Goal: Task Accomplishment & Management: Manage account settings

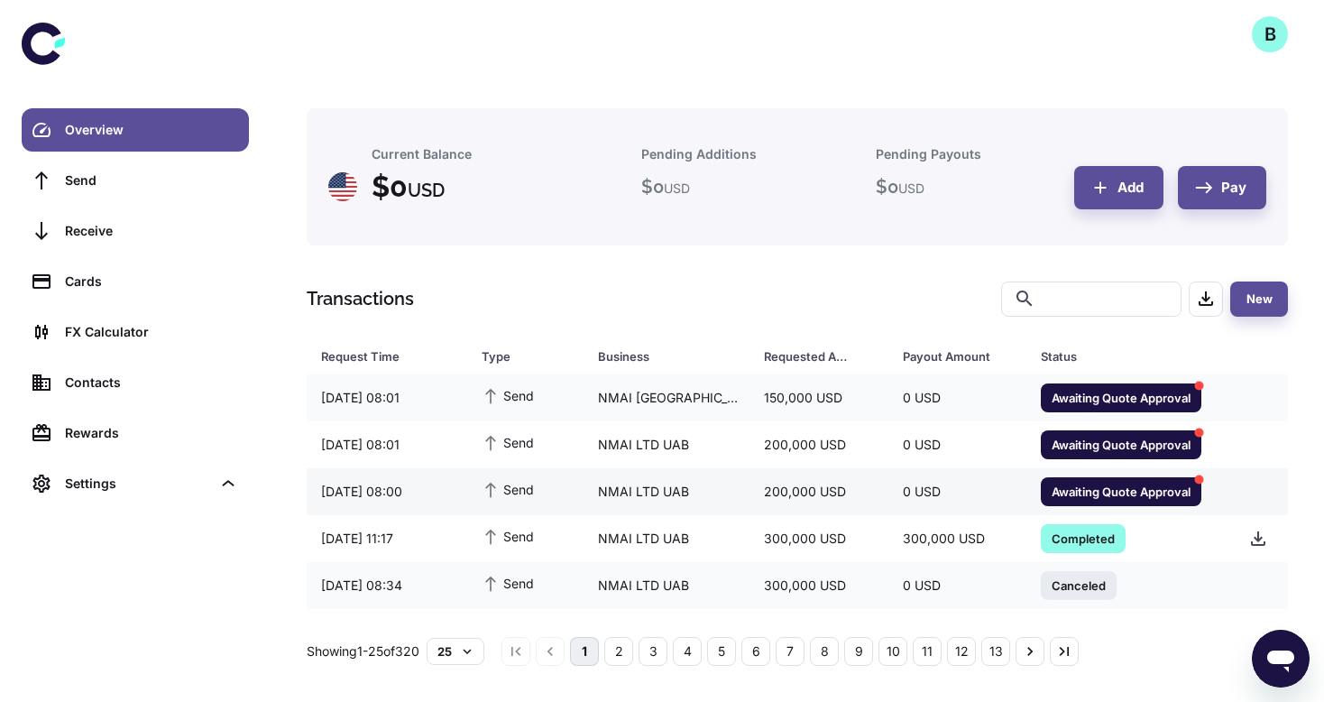
click at [1086, 491] on span "Awaiting Quote Approval" at bounding box center [1121, 491] width 161 height 18
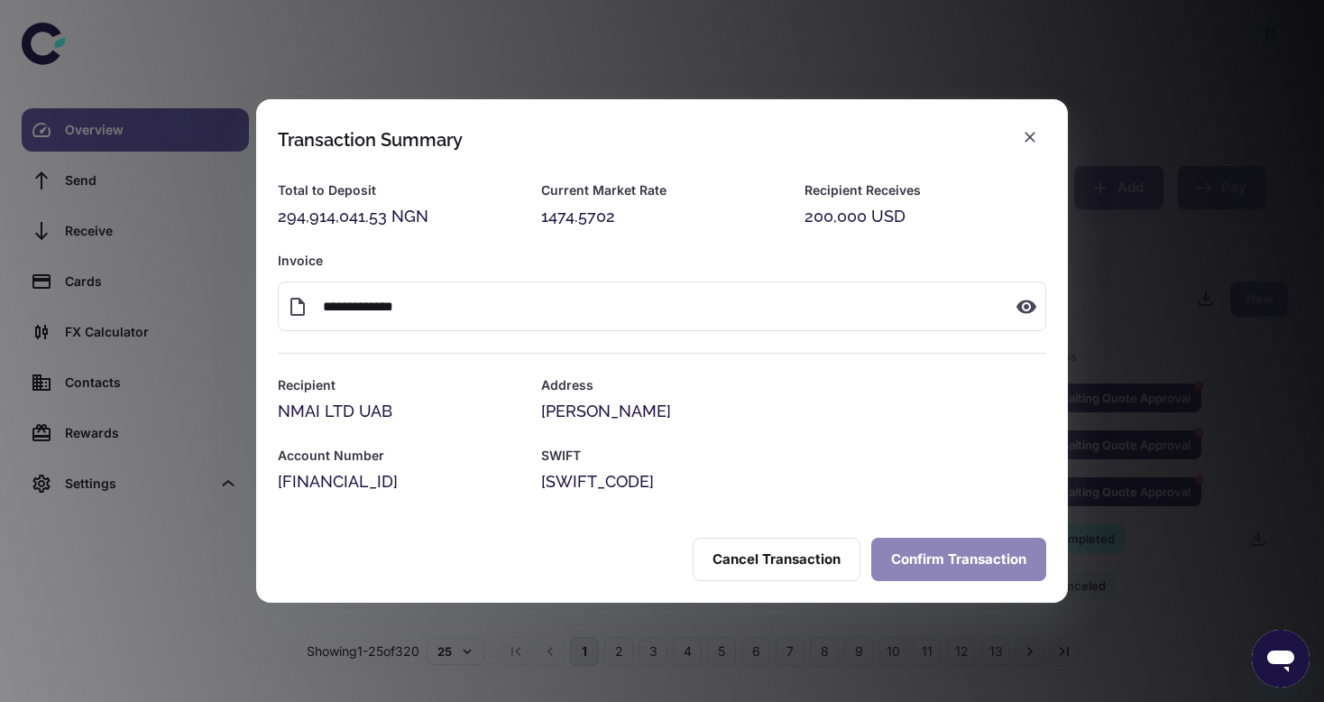
click at [911, 557] on button "Confirm Transaction" at bounding box center [958, 559] width 175 height 43
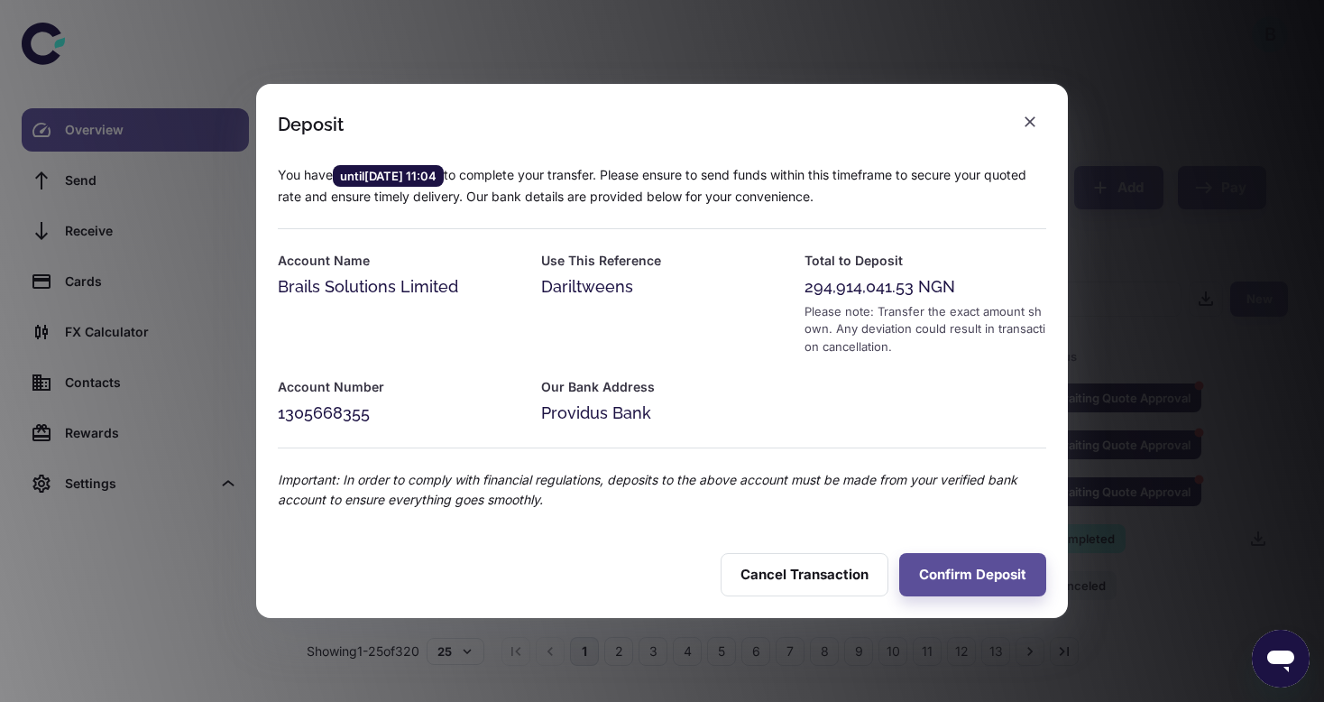
click at [1068, 131] on div "Deposit You have until 06/10/2025 11:04 to complete your transfer. Please ensur…" at bounding box center [662, 351] width 1324 height 702
click at [1028, 124] on icon "button" at bounding box center [1030, 121] width 11 height 11
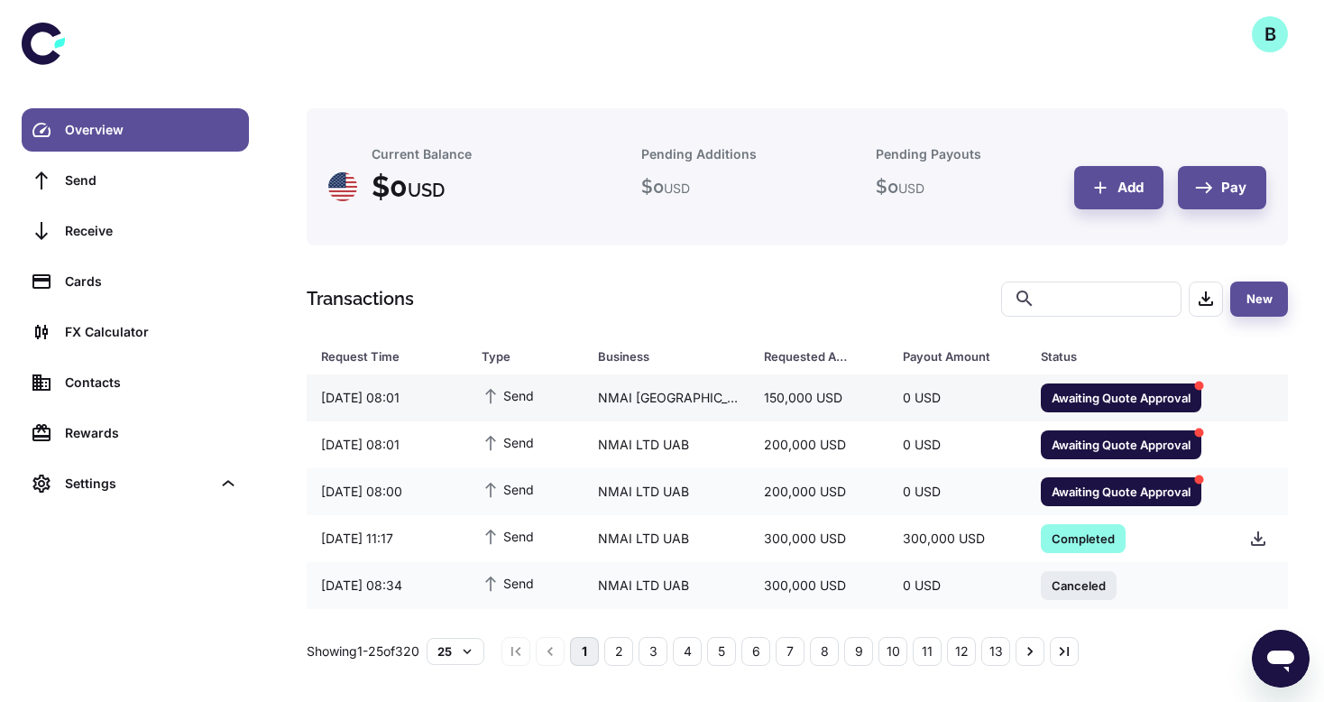
click at [1096, 397] on span "Awaiting Quote Approval" at bounding box center [1121, 397] width 161 height 18
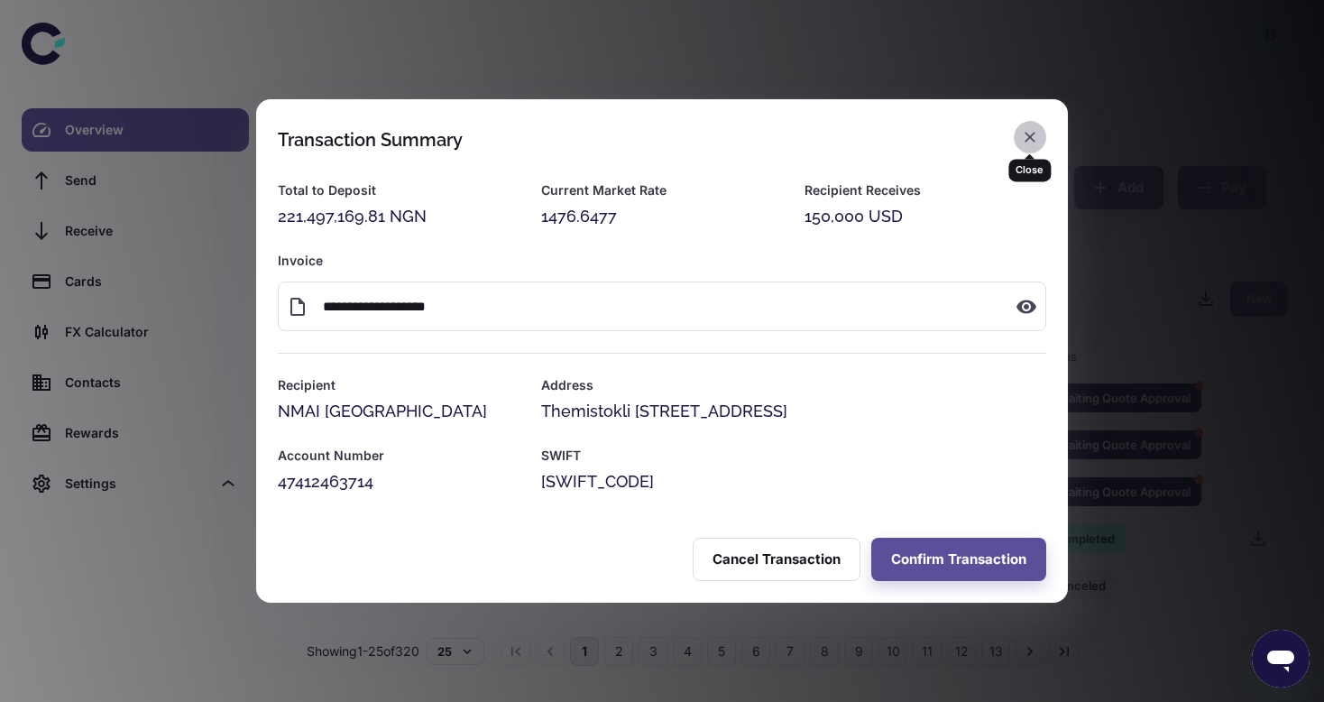
click at [1033, 135] on icon "button" at bounding box center [1030, 137] width 18 height 18
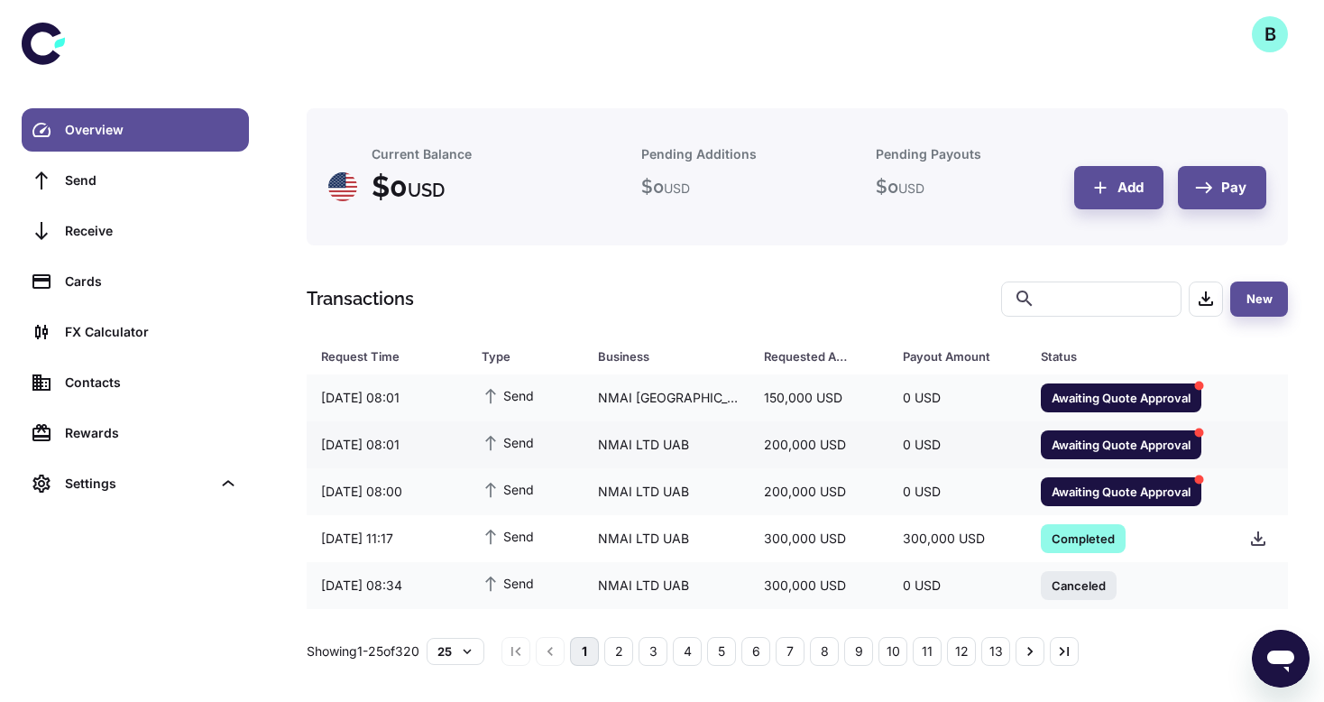
click at [1058, 448] on span "Awaiting Quote Approval" at bounding box center [1121, 444] width 161 height 18
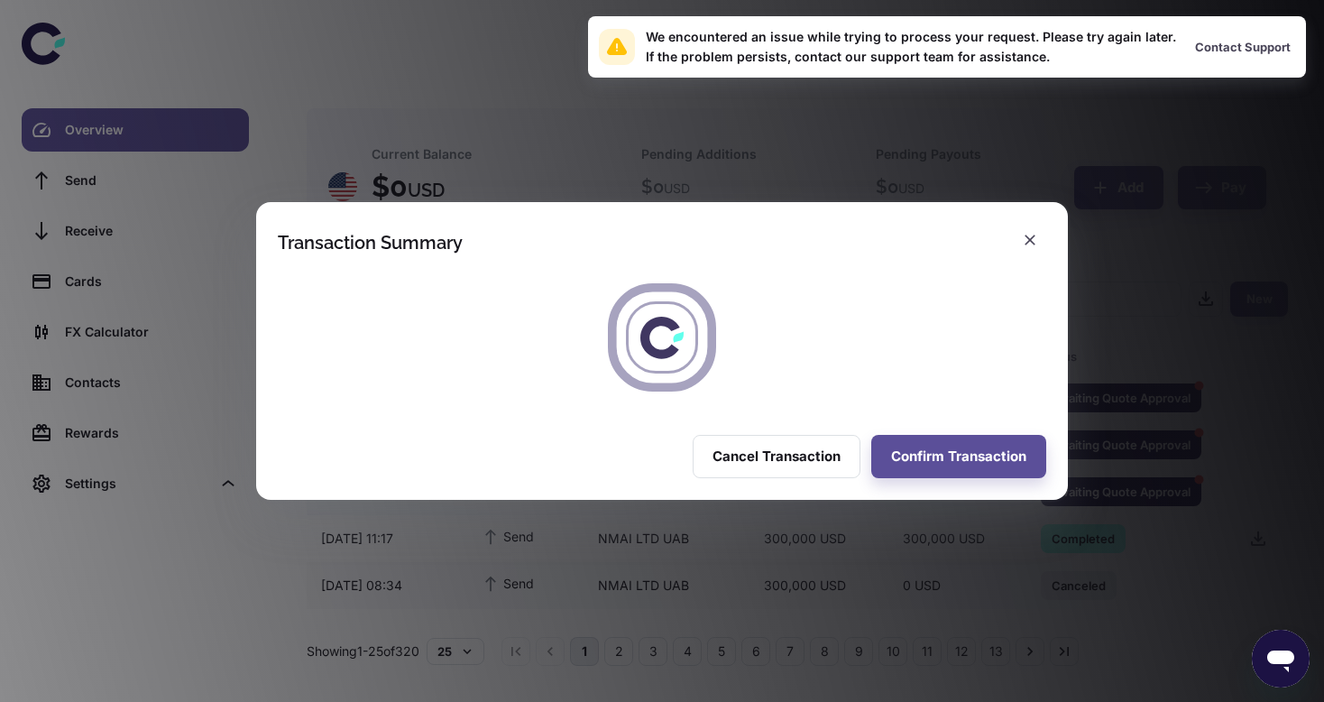
click at [1093, 156] on div "Transaction Summary Cancel Transaction Confirm Transaction" at bounding box center [662, 351] width 1324 height 702
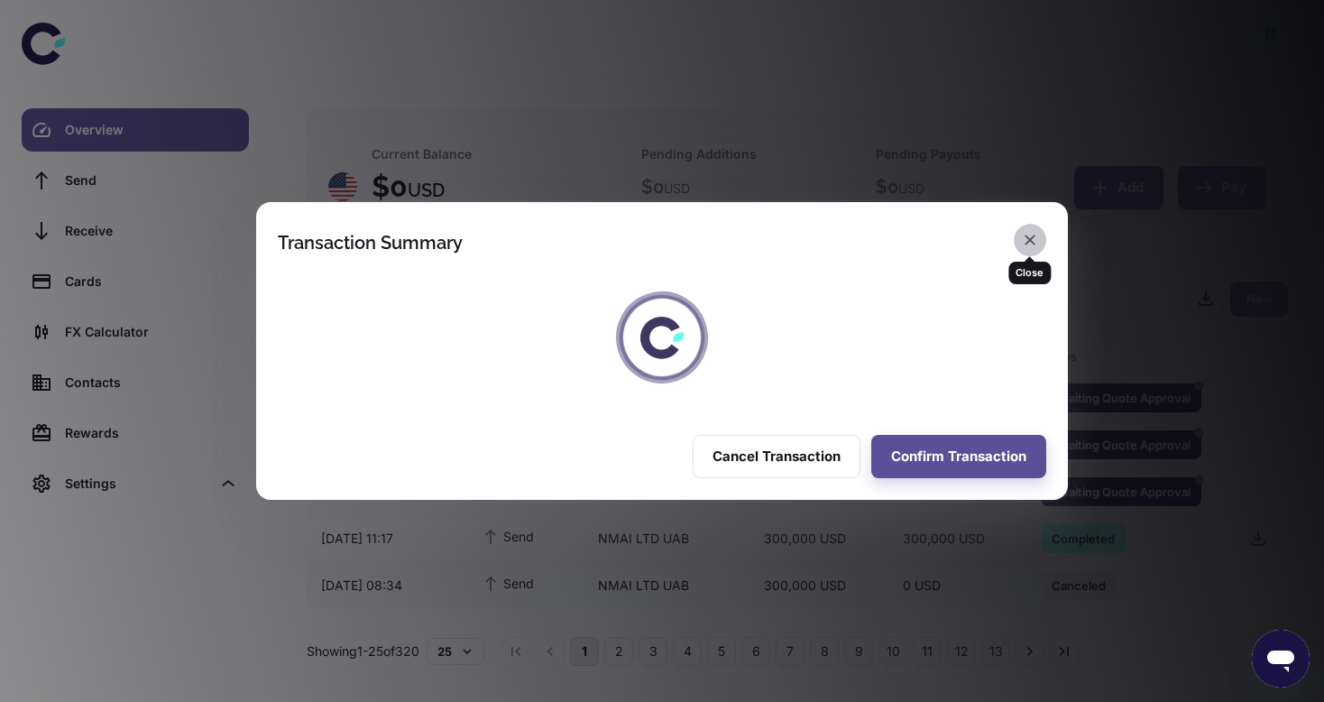
click at [1025, 235] on icon "button" at bounding box center [1030, 240] width 18 height 18
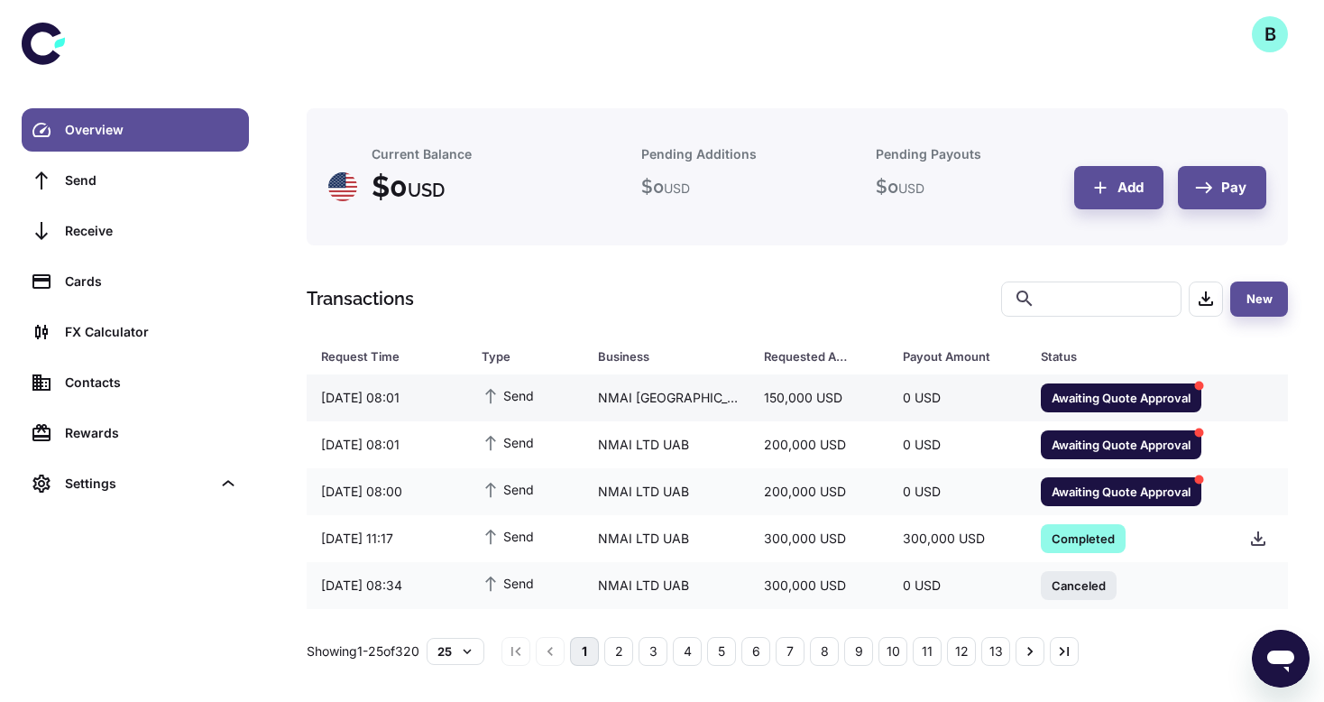
click at [1105, 393] on span "Awaiting Quote Approval" at bounding box center [1121, 397] width 161 height 18
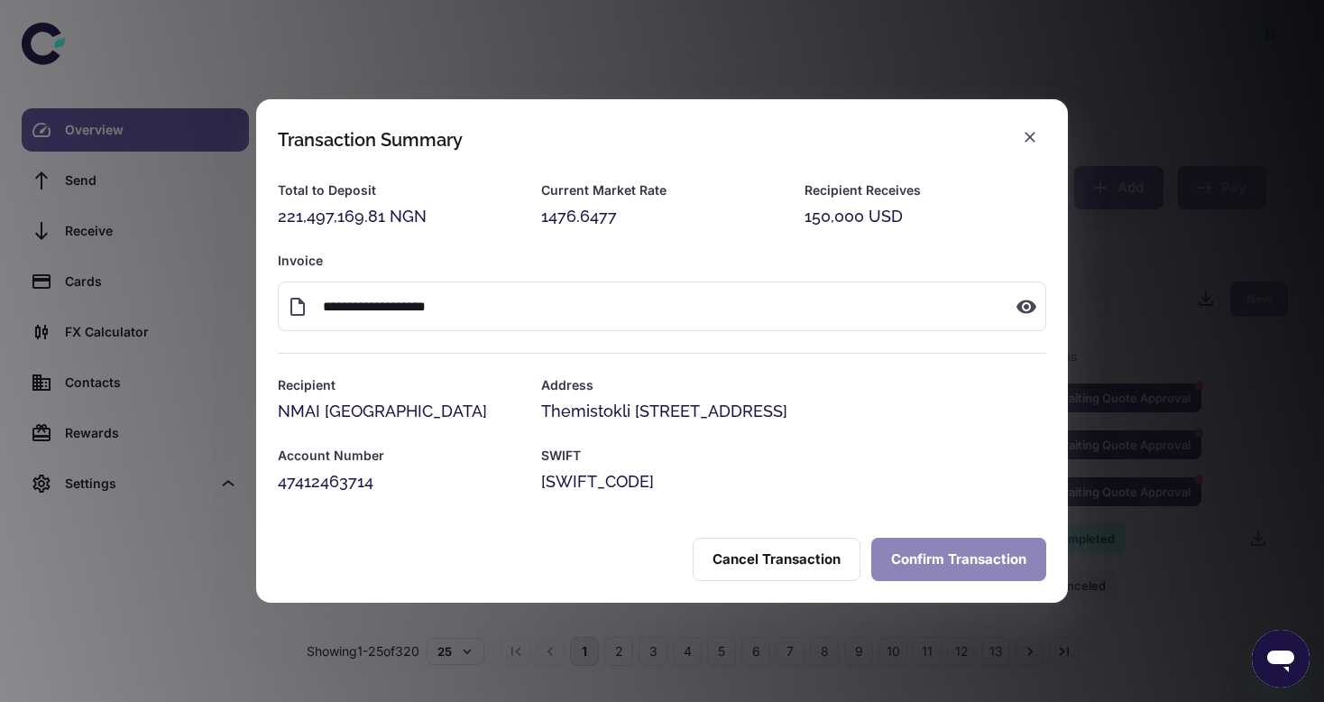
click at [928, 561] on button "Confirm Transaction" at bounding box center [958, 559] width 175 height 43
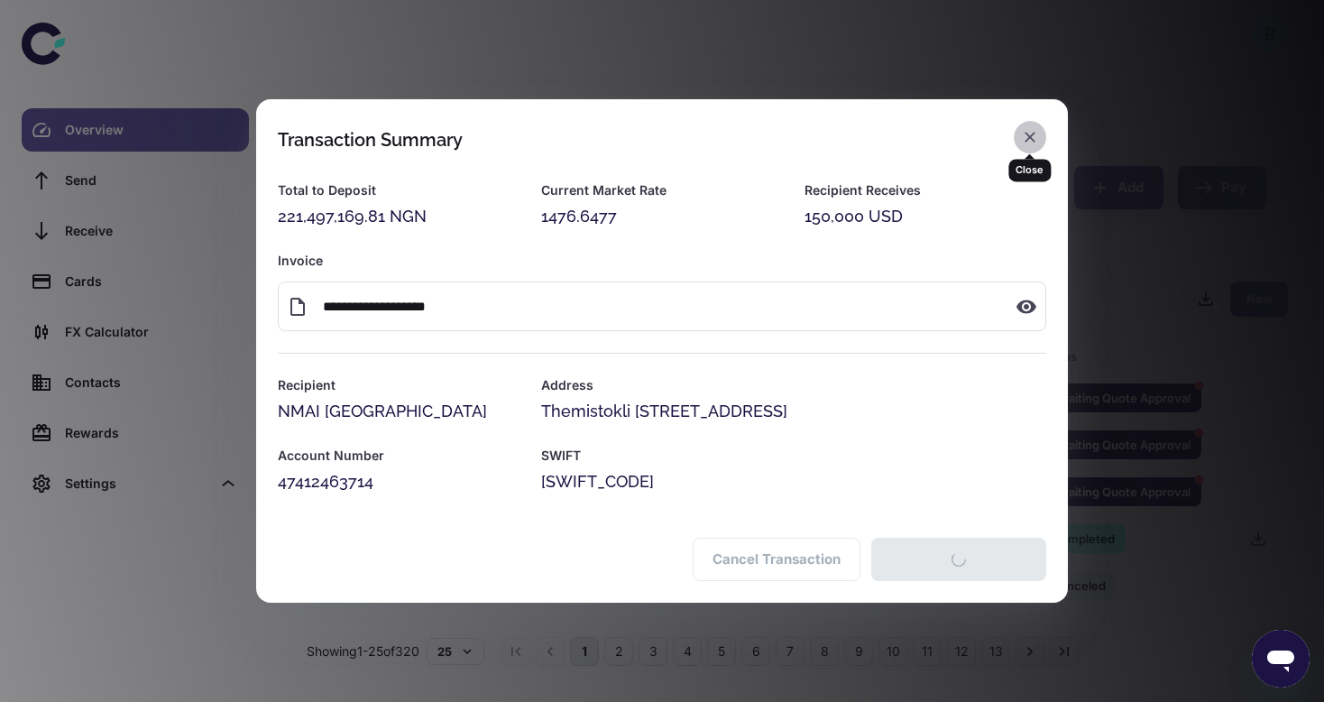
click at [1032, 130] on icon "button" at bounding box center [1030, 137] width 18 height 18
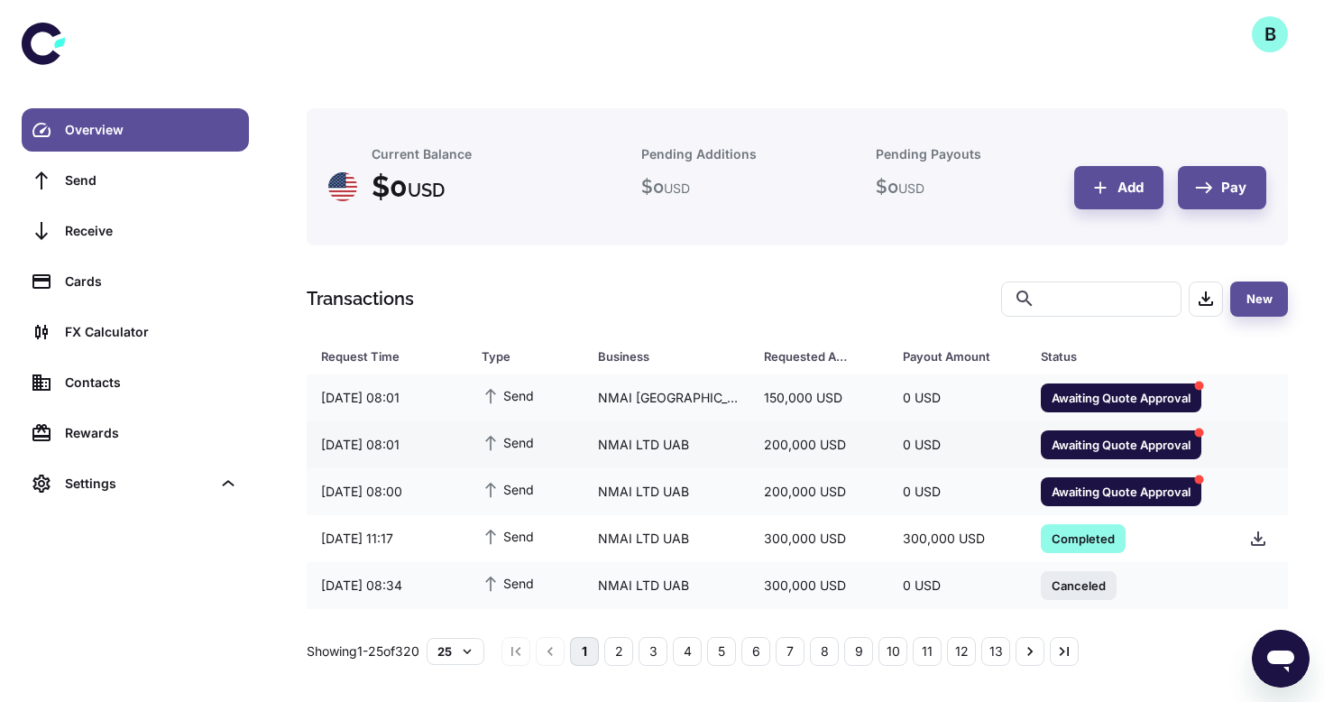
click at [1103, 452] on span "Awaiting Quote Approval" at bounding box center [1121, 444] width 161 height 18
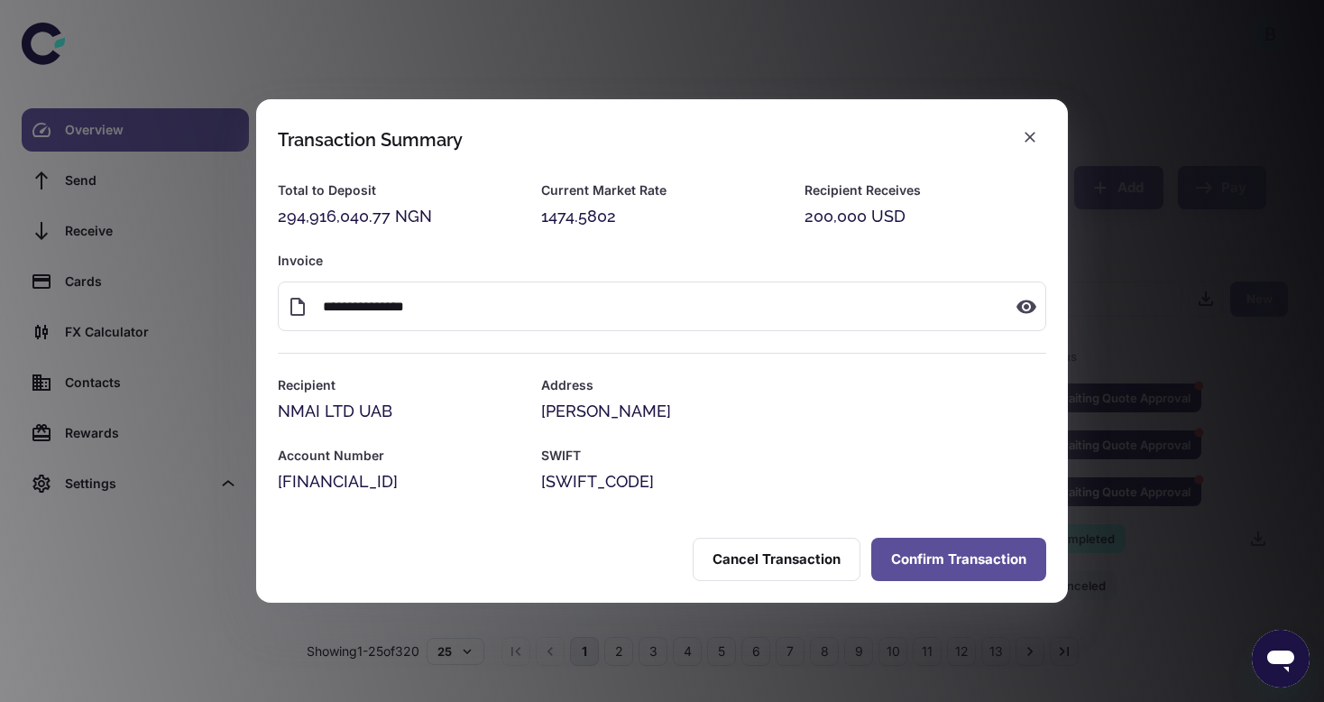
click at [943, 562] on button "Confirm Transaction" at bounding box center [958, 559] width 175 height 43
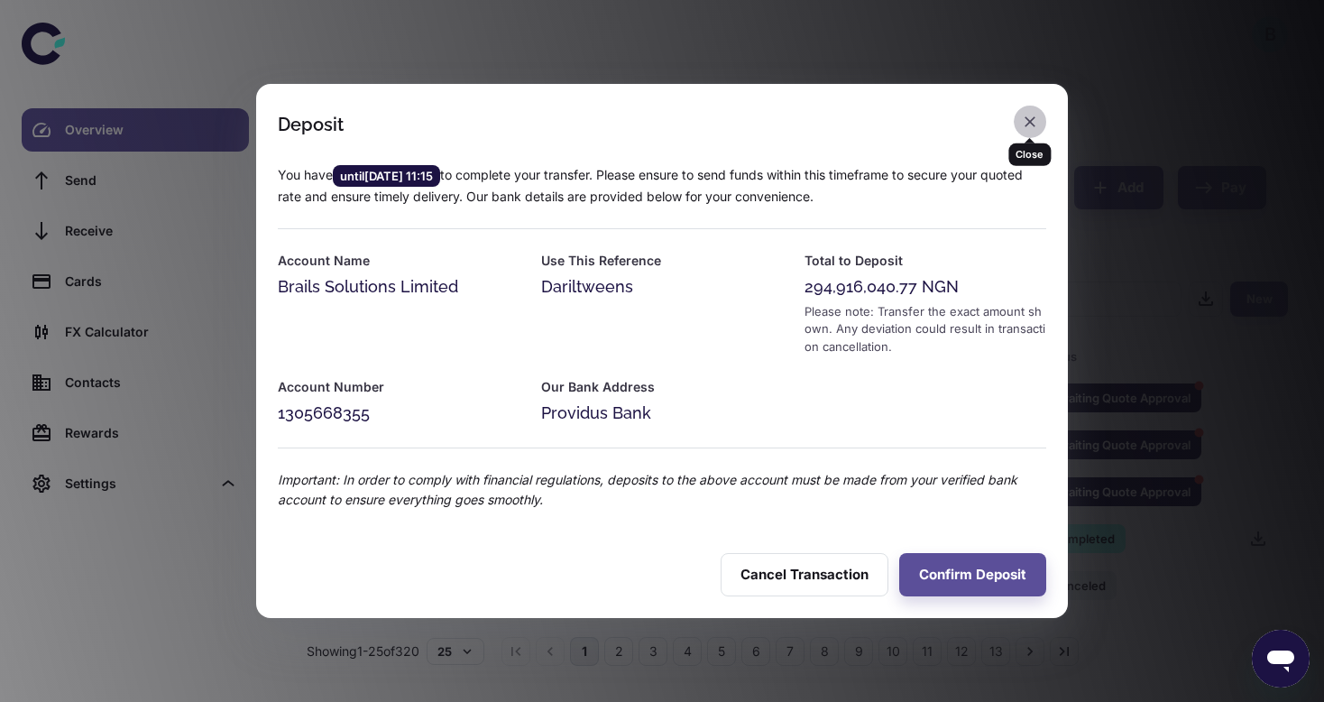
click at [1035, 113] on icon "button" at bounding box center [1030, 122] width 18 height 18
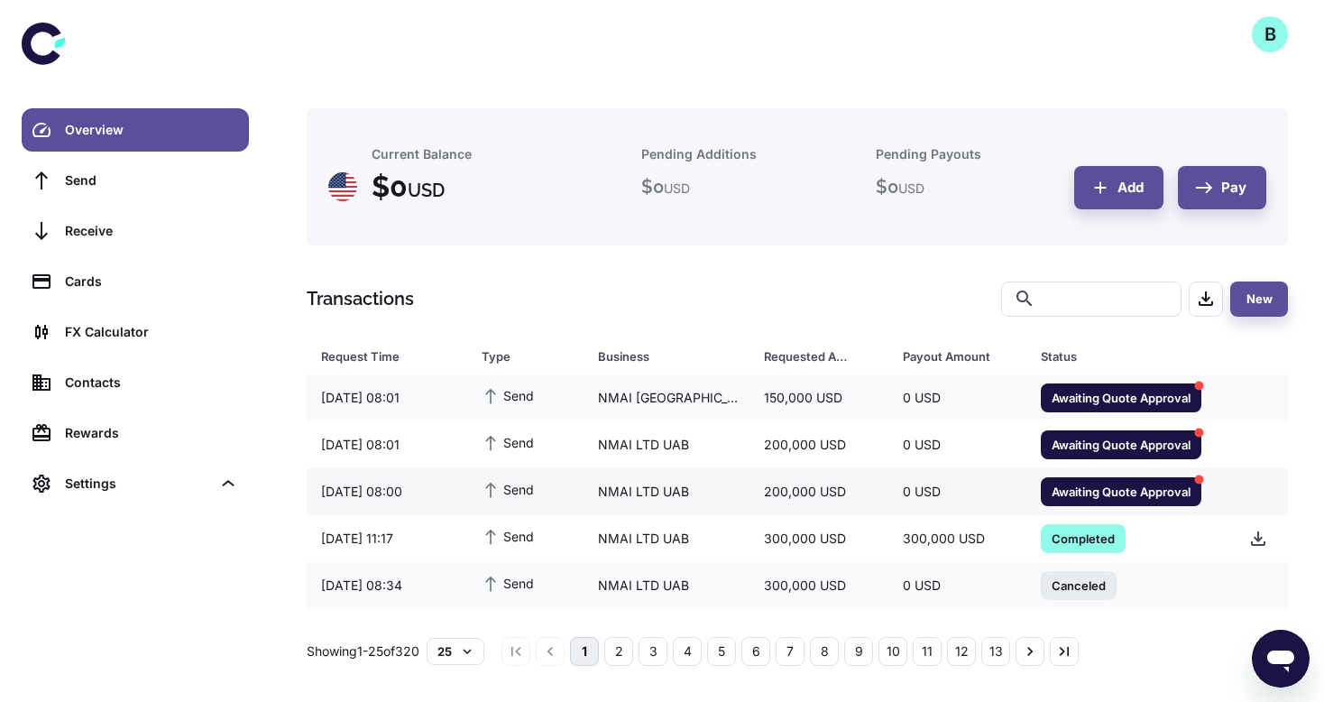
click at [1071, 498] on span "Awaiting Quote Approval" at bounding box center [1121, 491] width 161 height 18
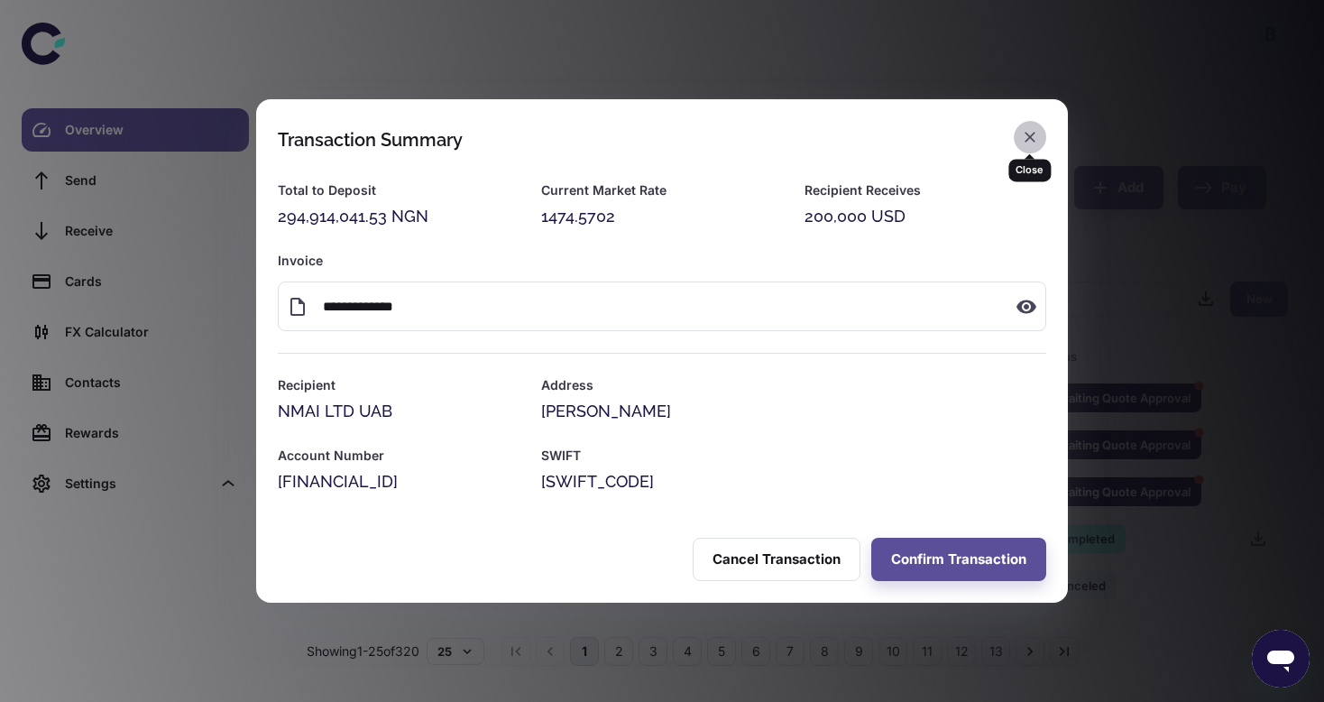
click at [1033, 144] on icon "button" at bounding box center [1030, 137] width 18 height 18
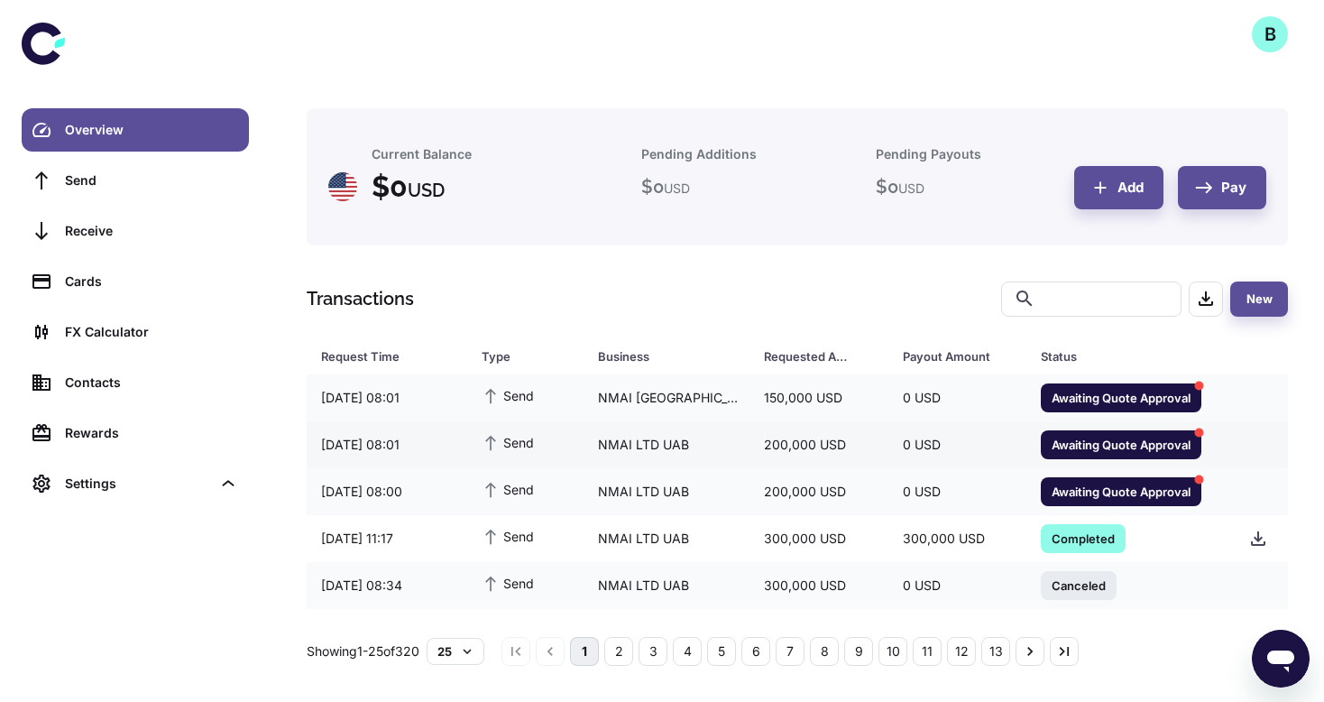
click at [1090, 443] on span "Awaiting Quote Approval" at bounding box center [1121, 444] width 161 height 18
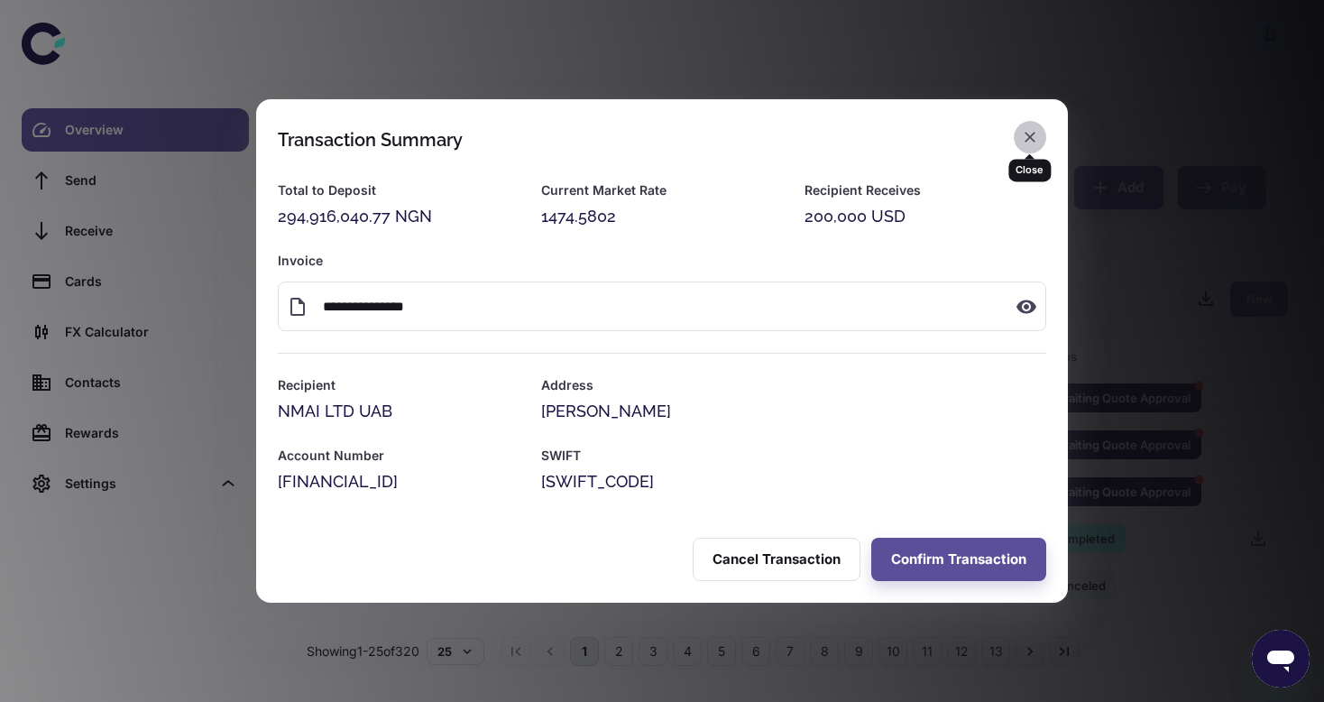
click at [1028, 138] on icon "button" at bounding box center [1030, 137] width 11 height 11
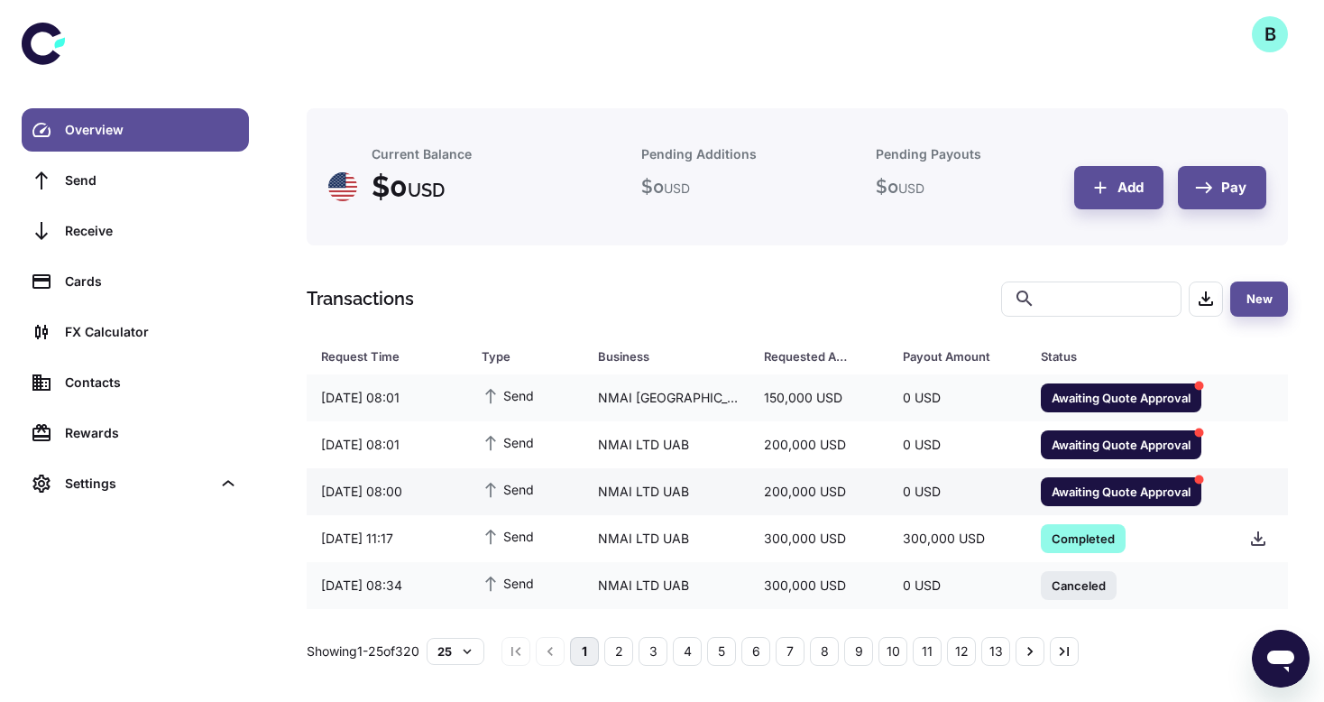
click at [1100, 479] on div "Awaiting Quote Approval" at bounding box center [1121, 491] width 161 height 29
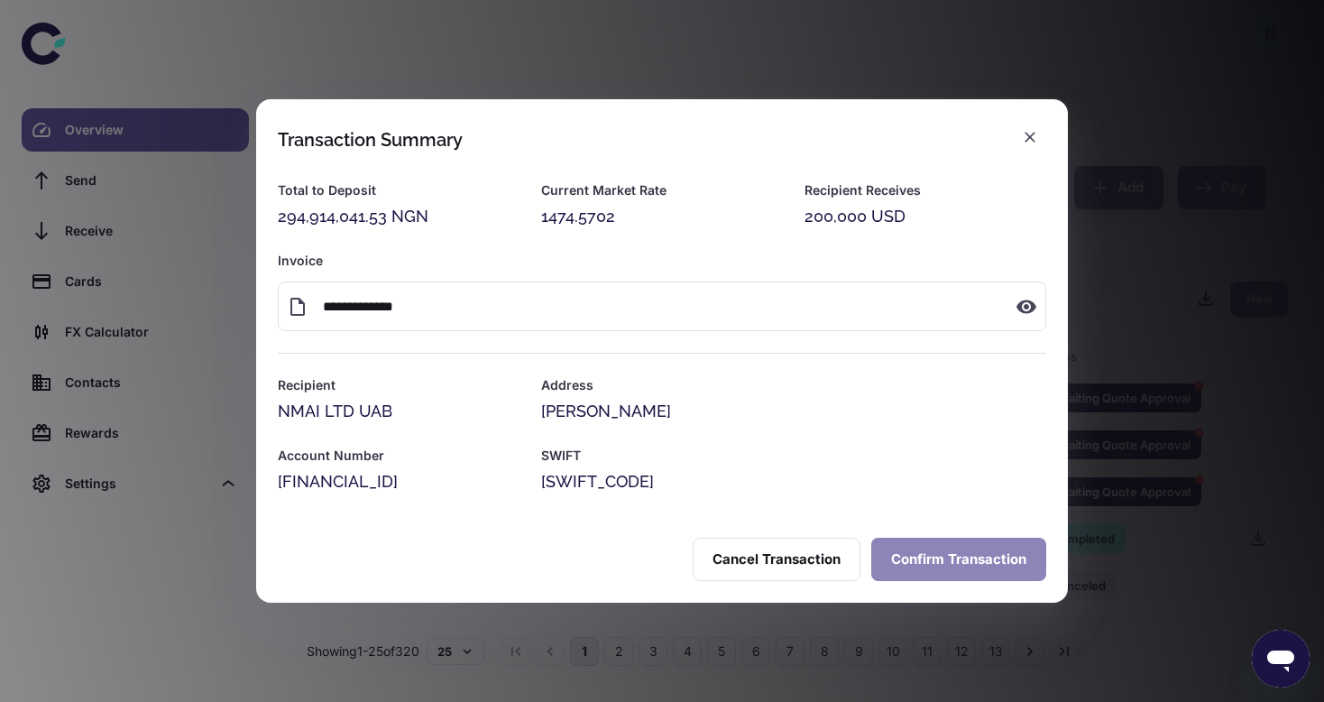
click at [925, 563] on button "Confirm Transaction" at bounding box center [958, 559] width 175 height 43
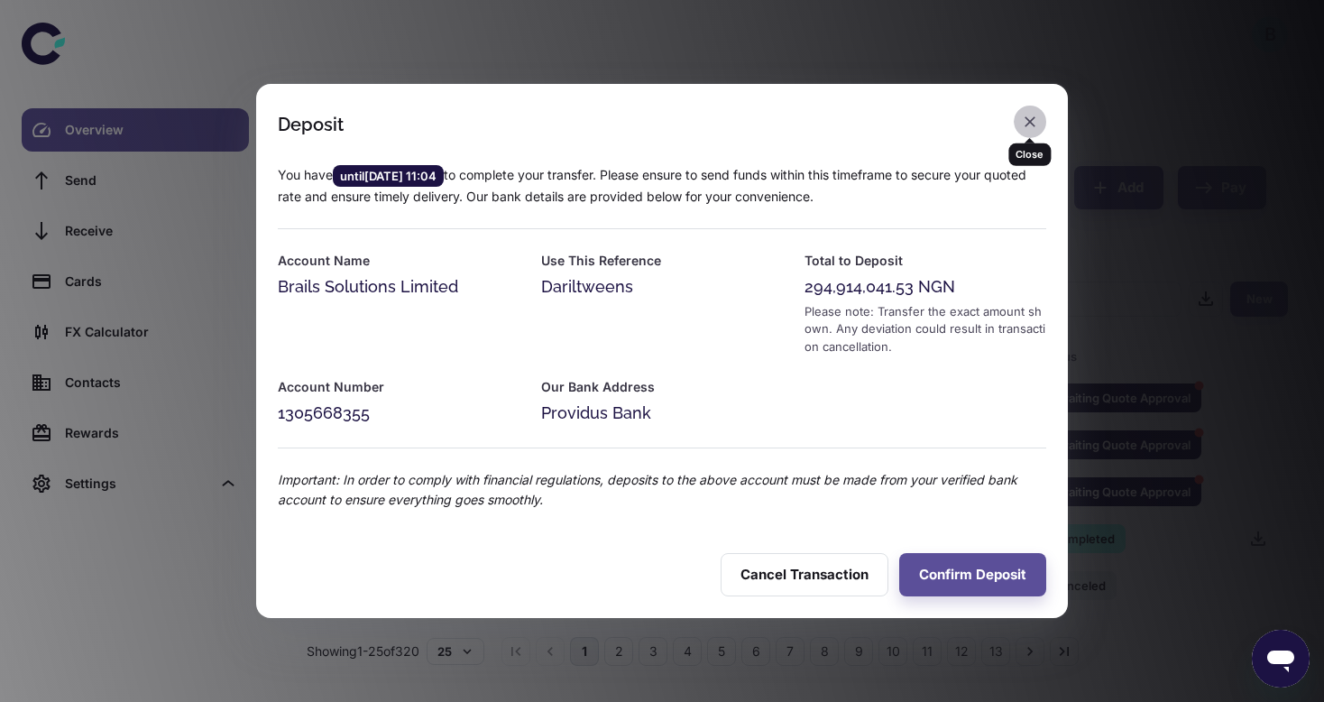
click at [1030, 115] on icon "button" at bounding box center [1030, 122] width 18 height 18
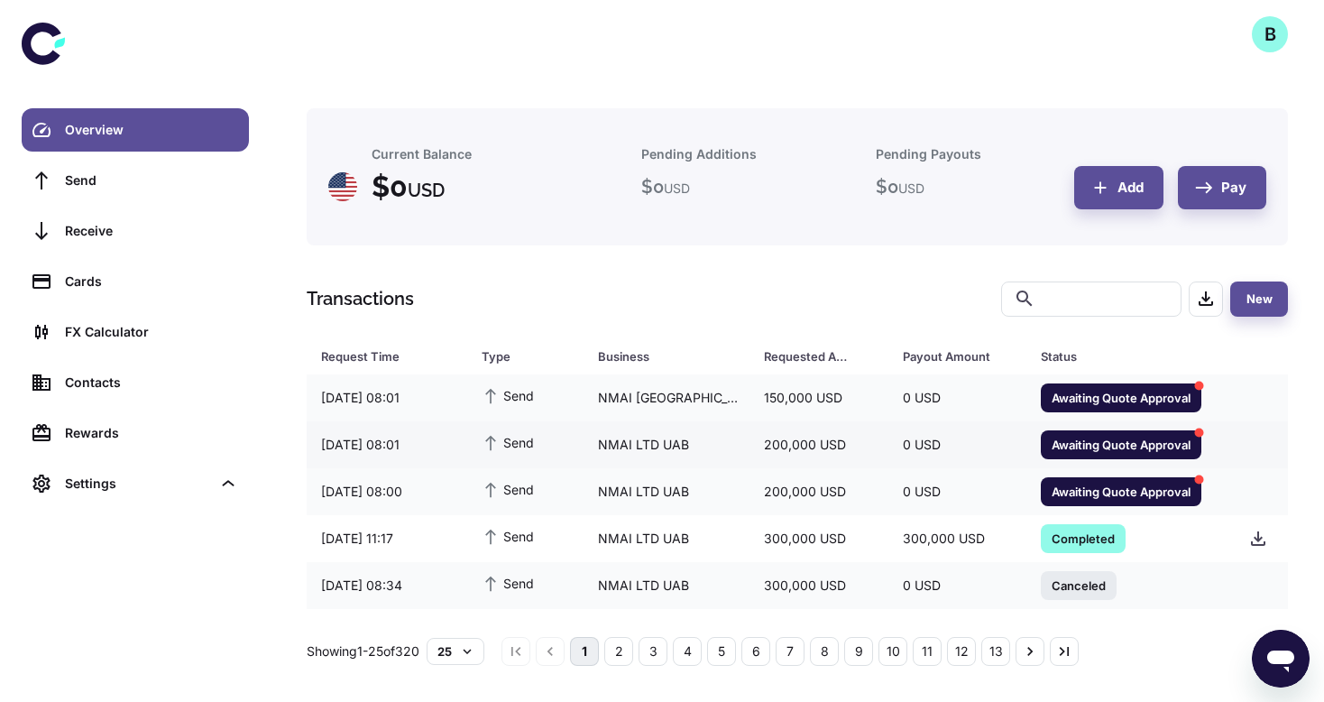
click at [1093, 445] on span "Awaiting Quote Approval" at bounding box center [1121, 444] width 161 height 18
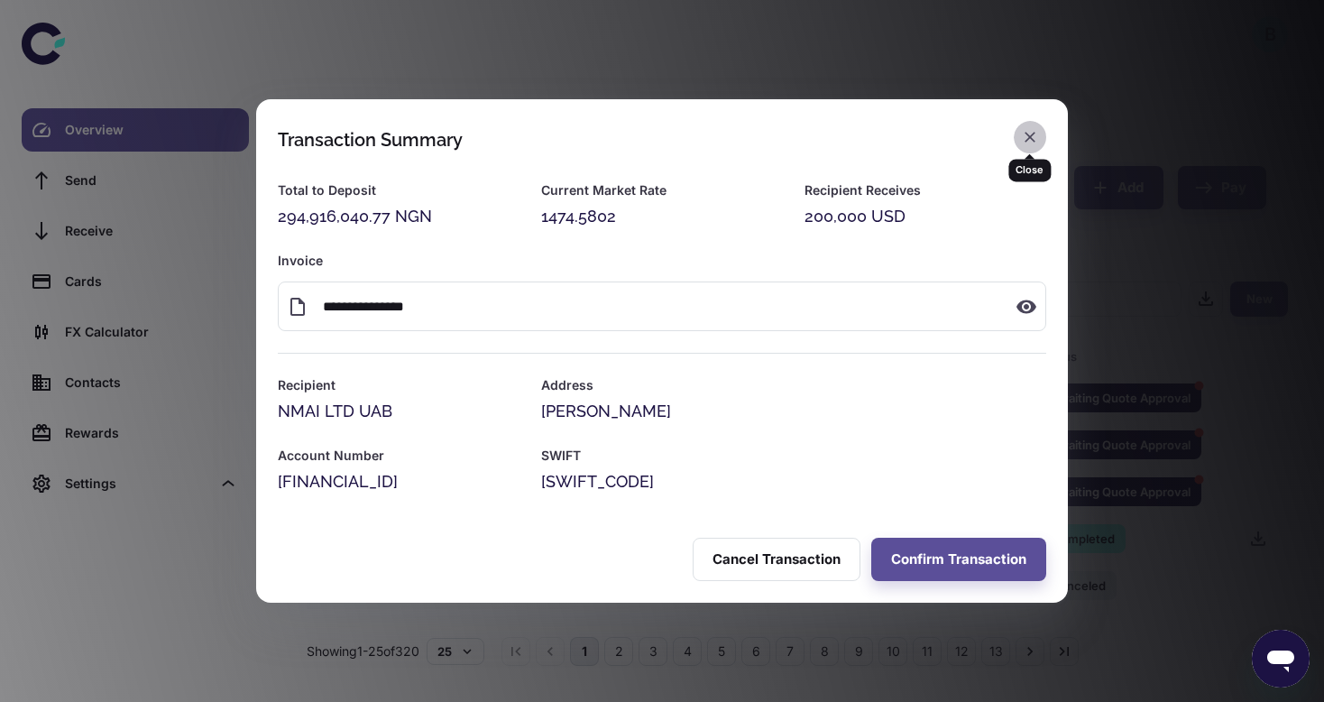
click at [1028, 134] on icon "button" at bounding box center [1030, 137] width 11 height 11
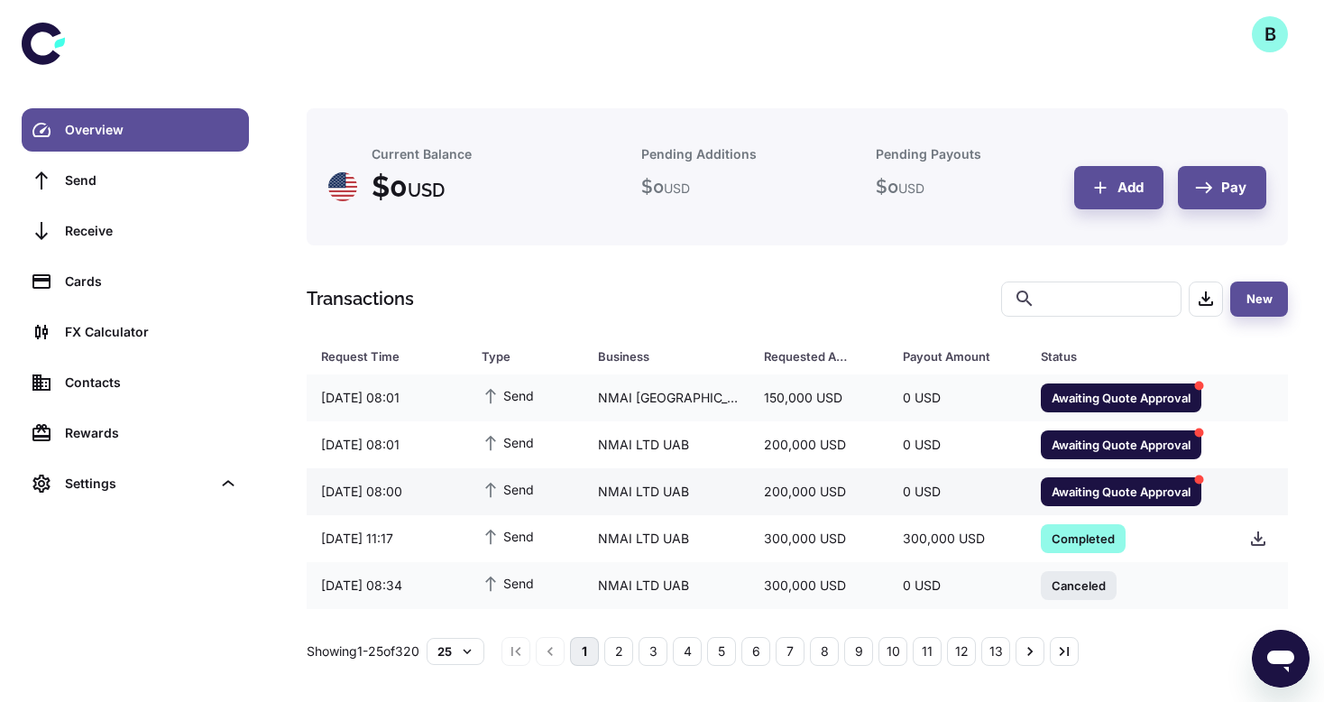
click at [1093, 488] on span "Awaiting Quote Approval" at bounding box center [1121, 491] width 161 height 18
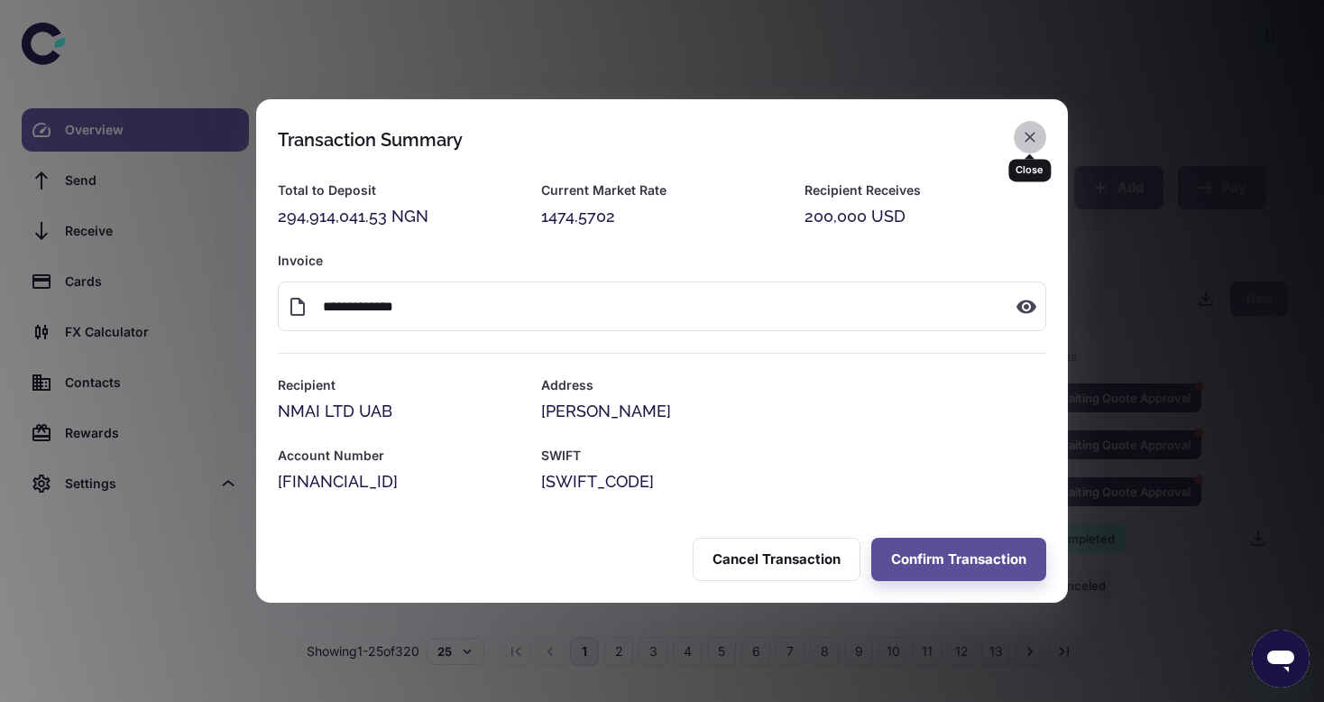
click at [1028, 137] on icon "button" at bounding box center [1030, 137] width 18 height 18
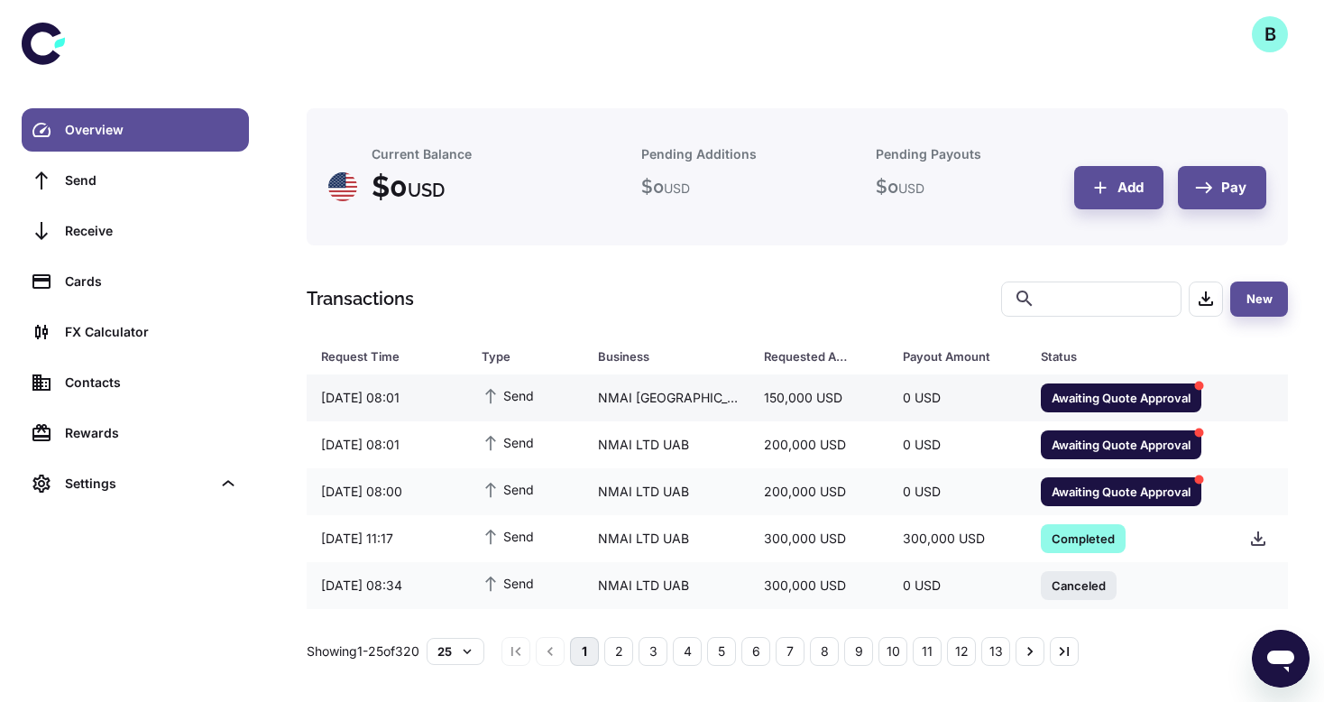
click at [1113, 394] on span "Awaiting Quote Approval" at bounding box center [1121, 397] width 161 height 18
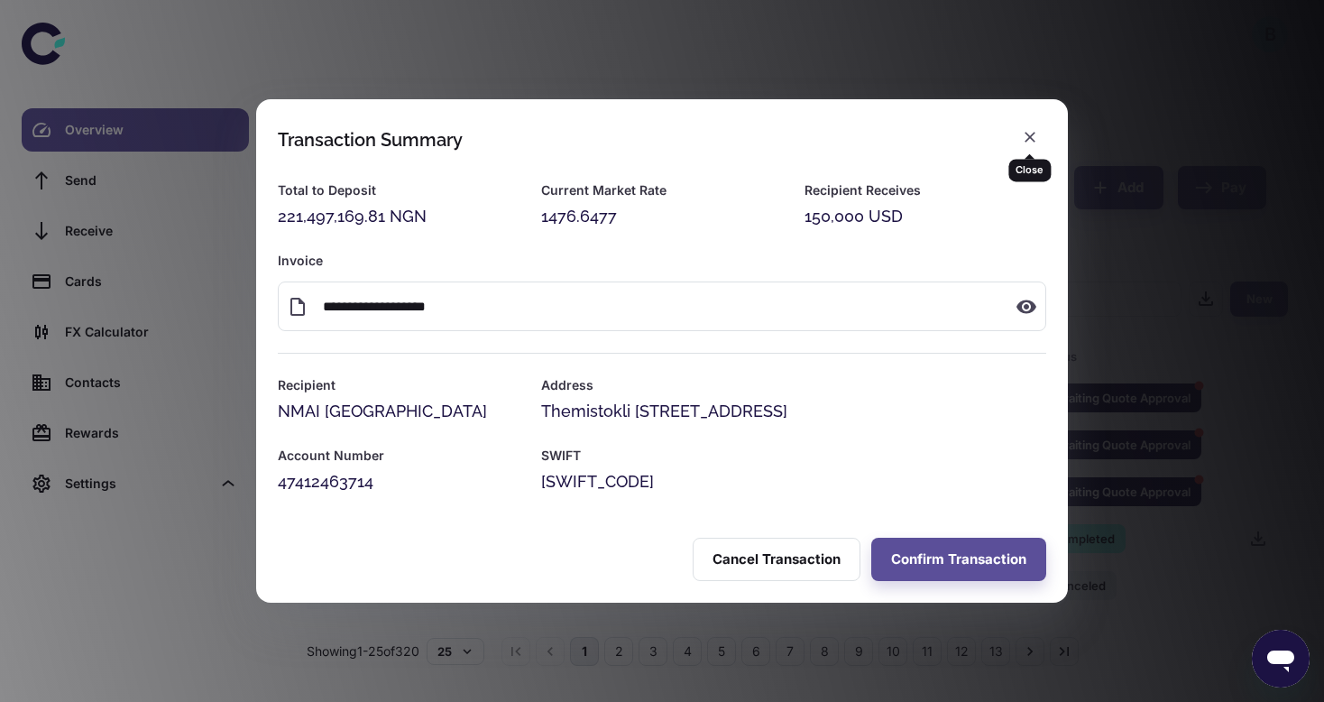
click at [1028, 133] on icon "button" at bounding box center [1030, 137] width 18 height 18
